Goal: Obtain resource: Obtain resource

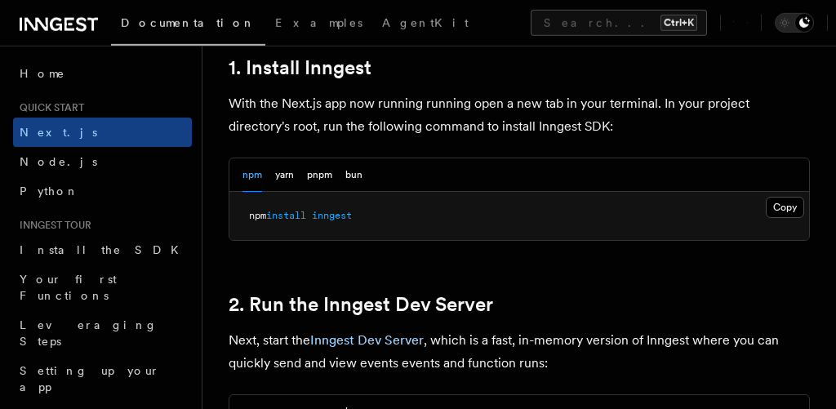
scroll to position [978, 0]
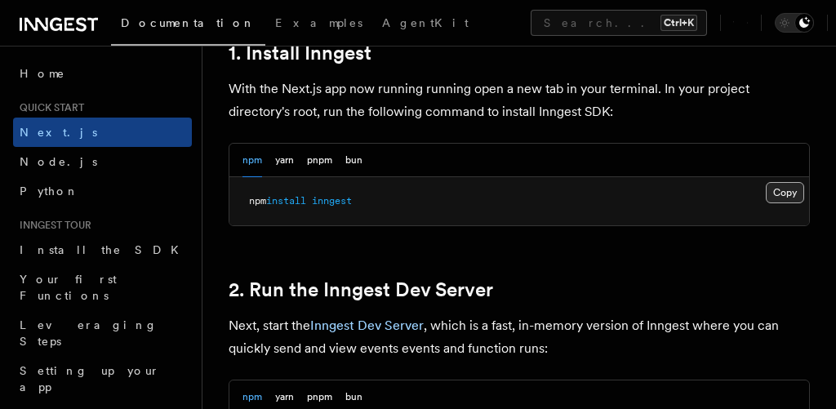
click at [785, 182] on button "Copy Copied" at bounding box center [784, 192] width 38 height 21
click at [789, 182] on button "Copy Copied" at bounding box center [784, 192] width 38 height 21
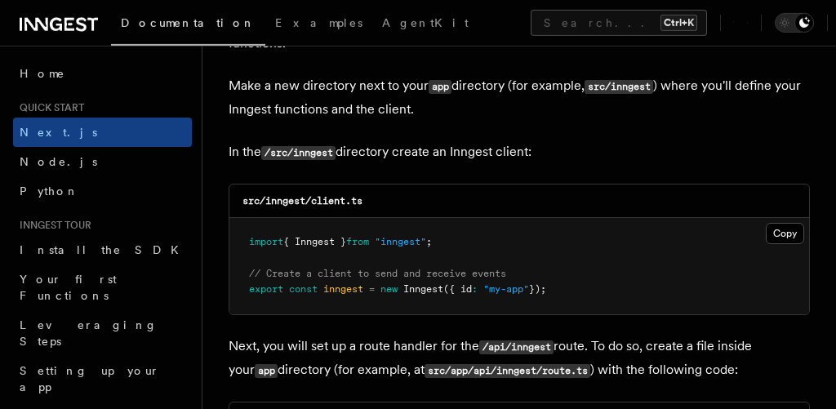
scroll to position [2067, 0]
click at [783, 223] on button "Copy Copied" at bounding box center [784, 233] width 38 height 21
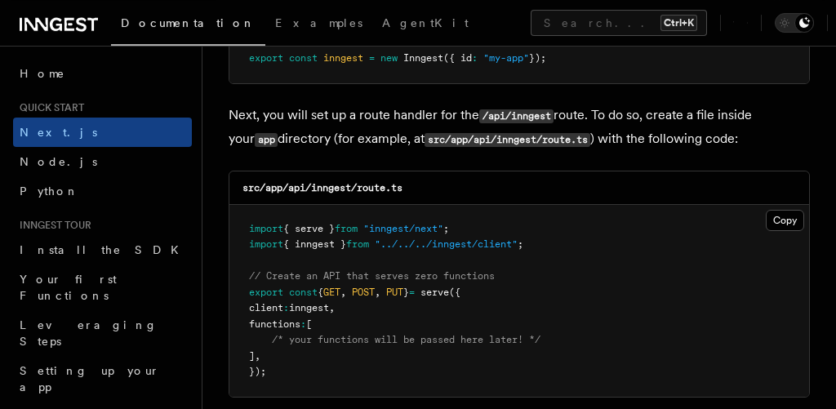
scroll to position [2298, 0]
click at [788, 210] on button "Copy Copied" at bounding box center [784, 220] width 38 height 21
